Goal: Task Accomplishment & Management: Manage account settings

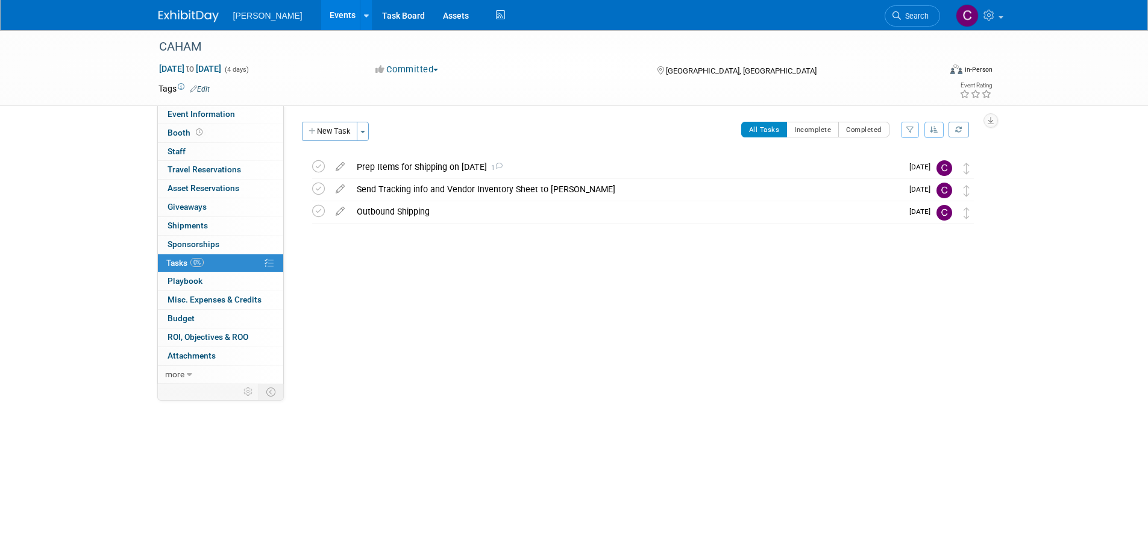
click at [321, 8] on link "Events" at bounding box center [343, 15] width 44 height 30
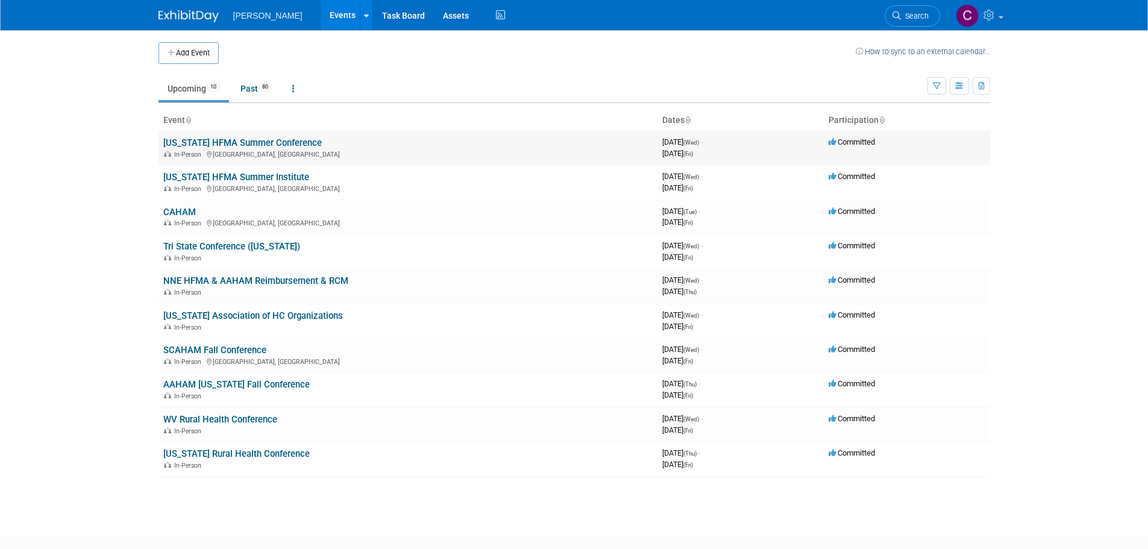
click at [219, 142] on link "[US_STATE] HFMA Summer Conference" at bounding box center [242, 142] width 158 height 11
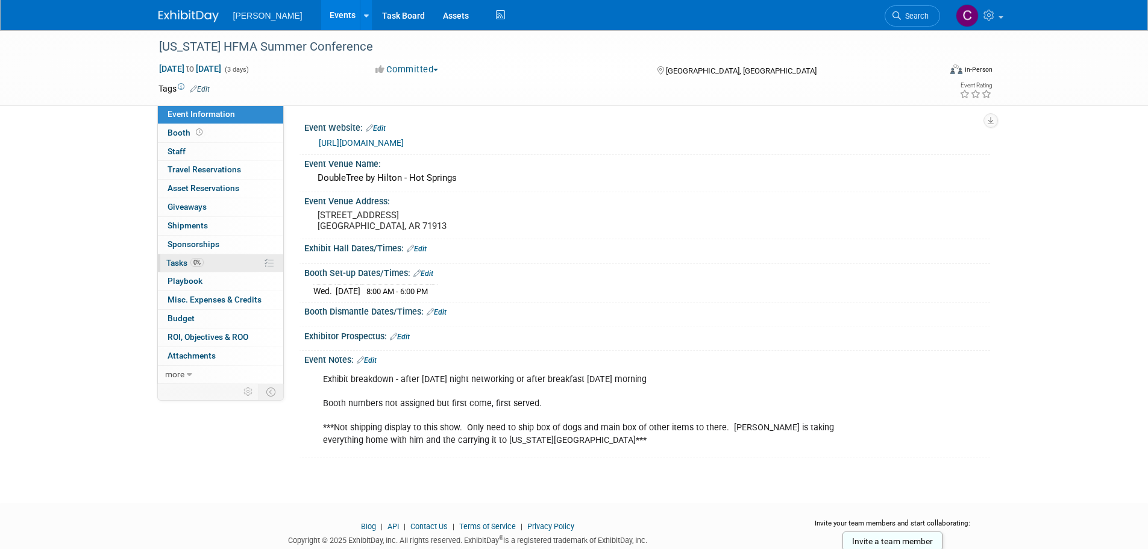
click at [177, 260] on span "Tasks 0%" at bounding box center [184, 263] width 37 height 10
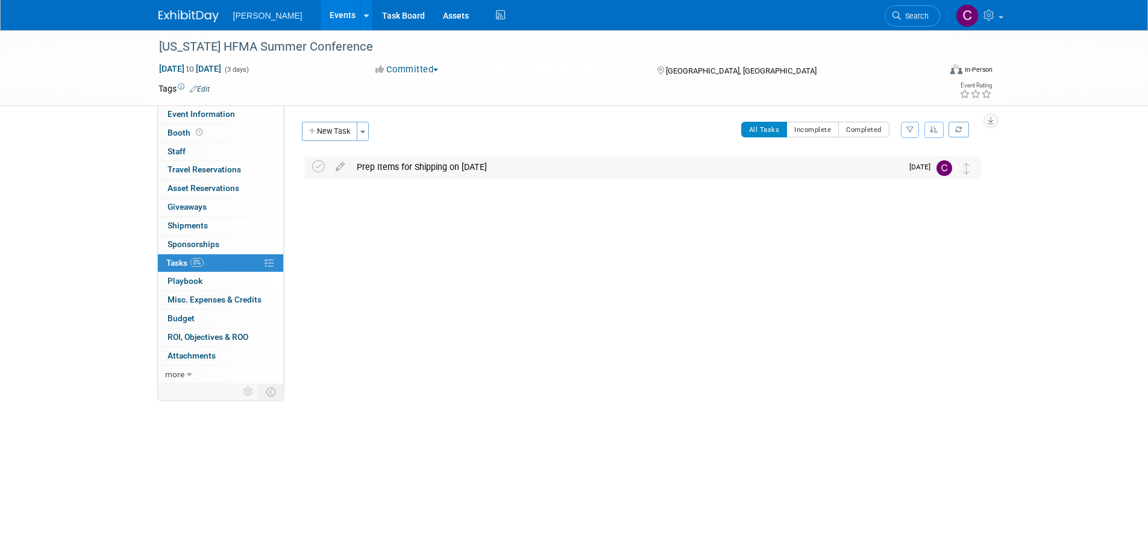
click at [415, 160] on div "Prep Items for Shipping on 8/15/25" at bounding box center [626, 167] width 551 height 20
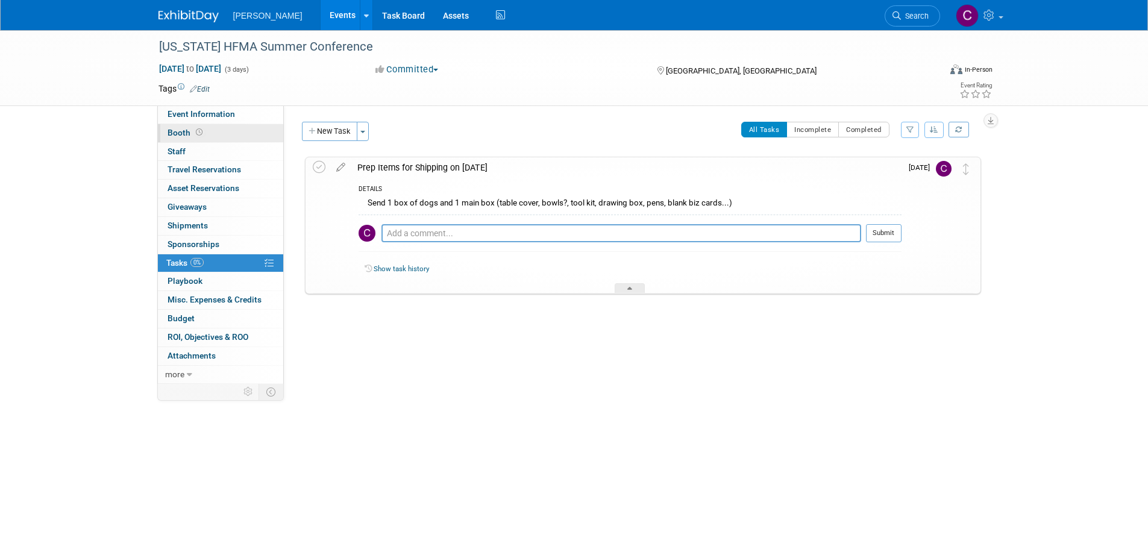
click at [179, 133] on span "Booth" at bounding box center [186, 133] width 37 height 10
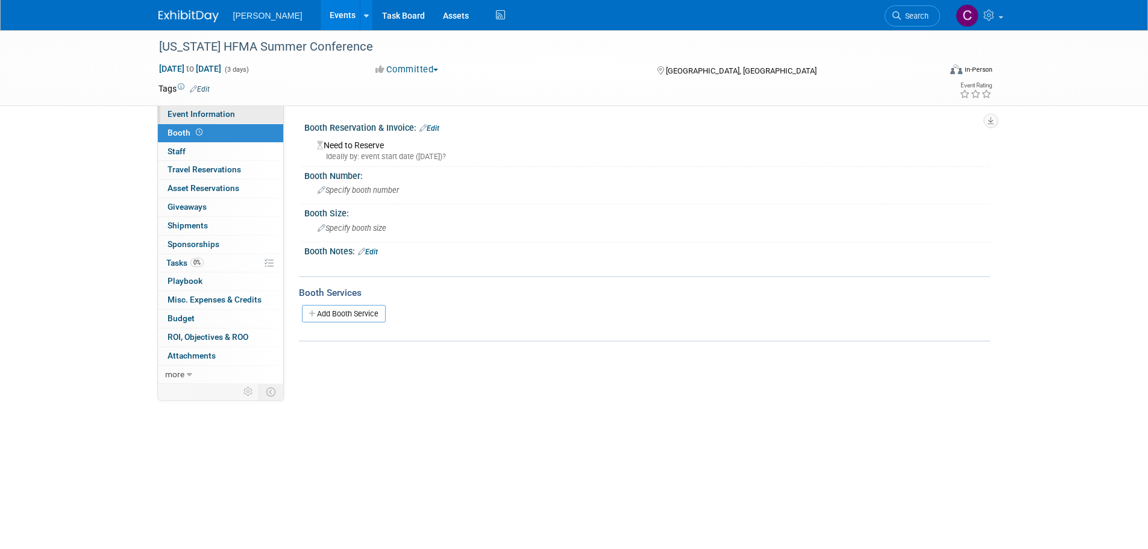
click at [190, 116] on span "Event Information" at bounding box center [201, 114] width 67 height 10
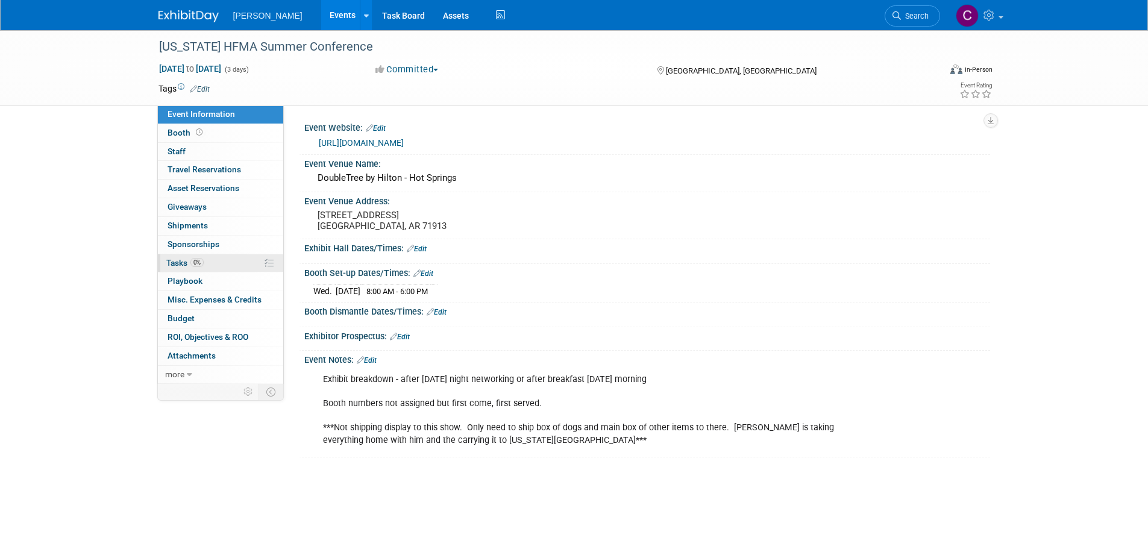
click at [179, 257] on link "0% Tasks 0%" at bounding box center [220, 263] width 125 height 18
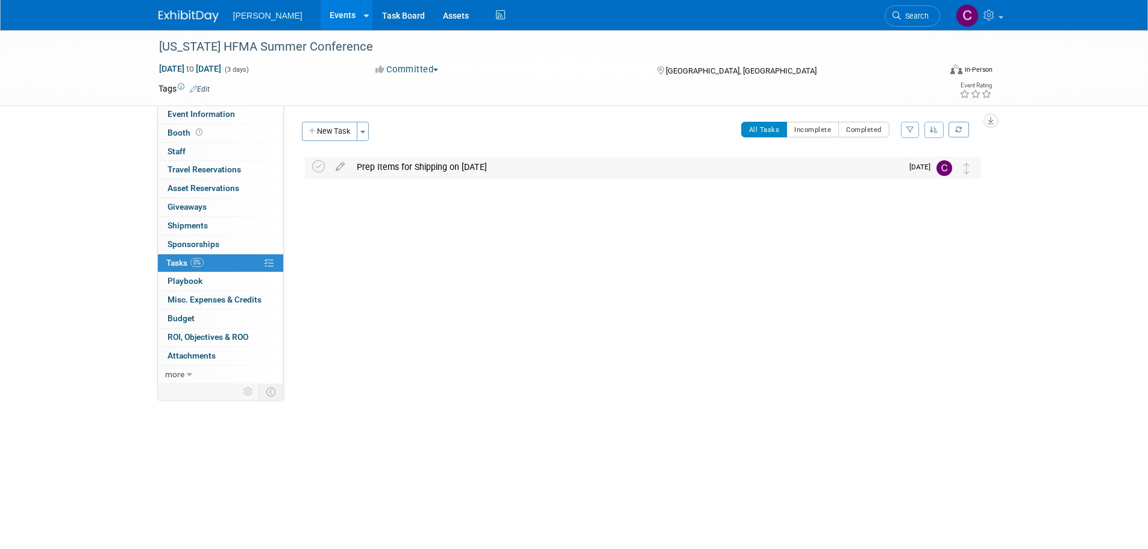
click at [421, 165] on div "Prep Items for Shipping on 8/15/25" at bounding box center [626, 167] width 551 height 20
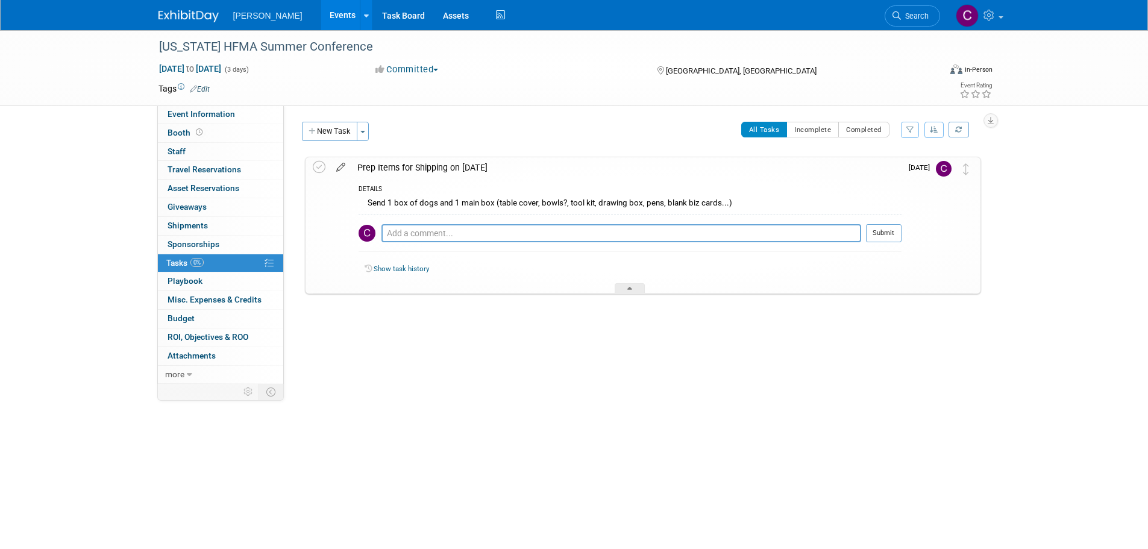
click at [347, 166] on icon at bounding box center [340, 164] width 21 height 15
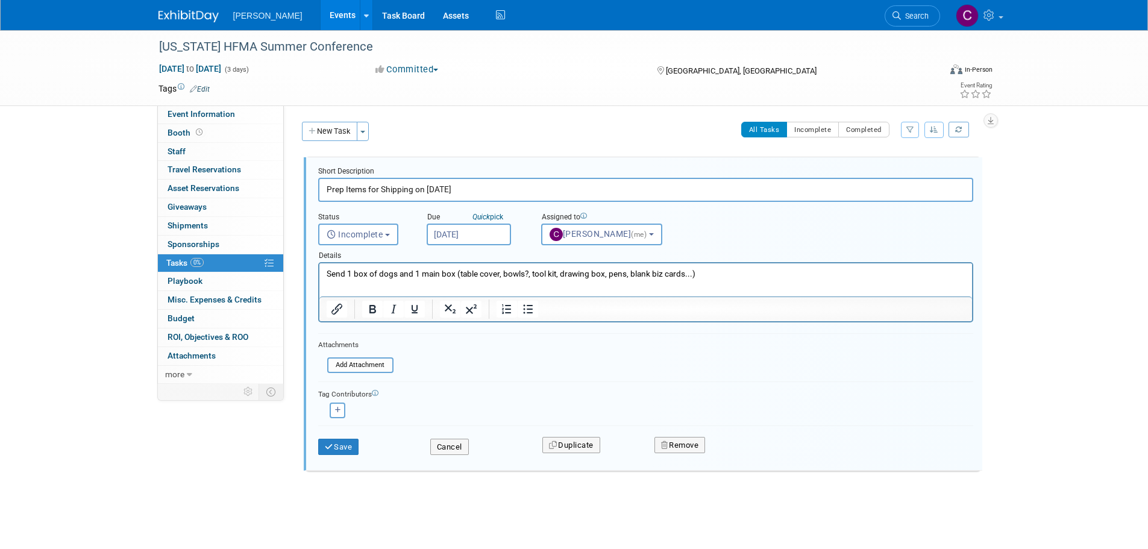
click at [458, 270] on p "Send 1 box of dogs and 1 main box (table cover, bowls?, tool kit, drawing box, …" at bounding box center [645, 273] width 639 height 11
click at [342, 442] on button "Save" at bounding box center [338, 447] width 41 height 17
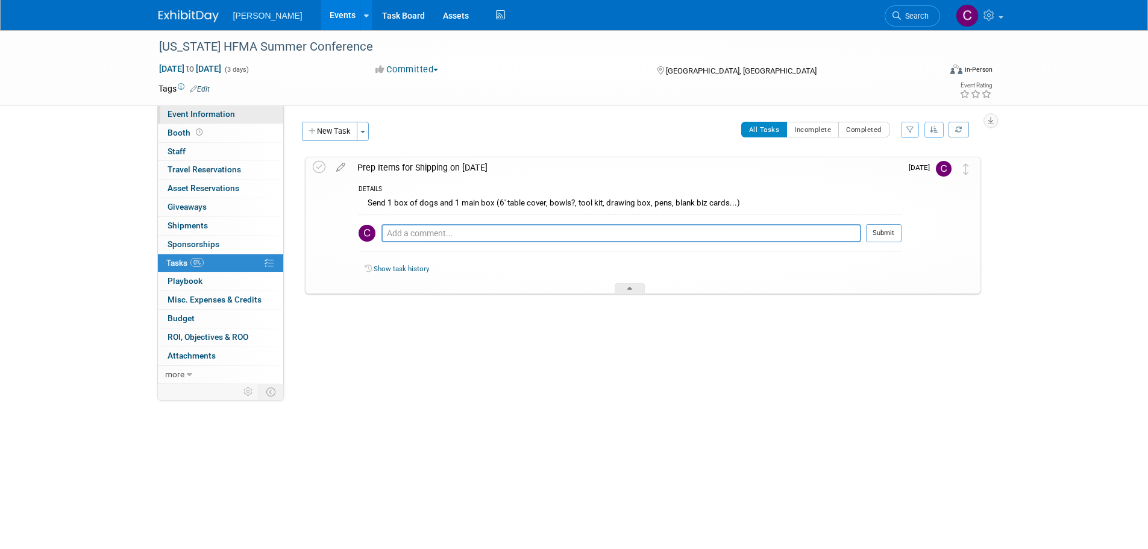
click at [183, 116] on span "Event Information" at bounding box center [201, 114] width 67 height 10
